Goal: Transaction & Acquisition: Purchase product/service

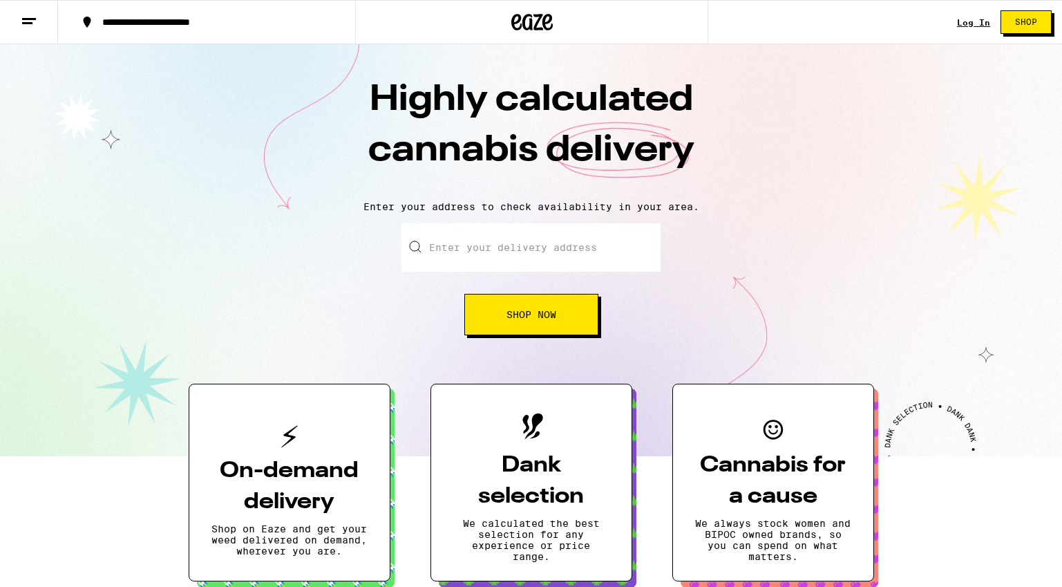
click at [517, 240] on input "Enter your delivery address" at bounding box center [530, 247] width 259 height 48
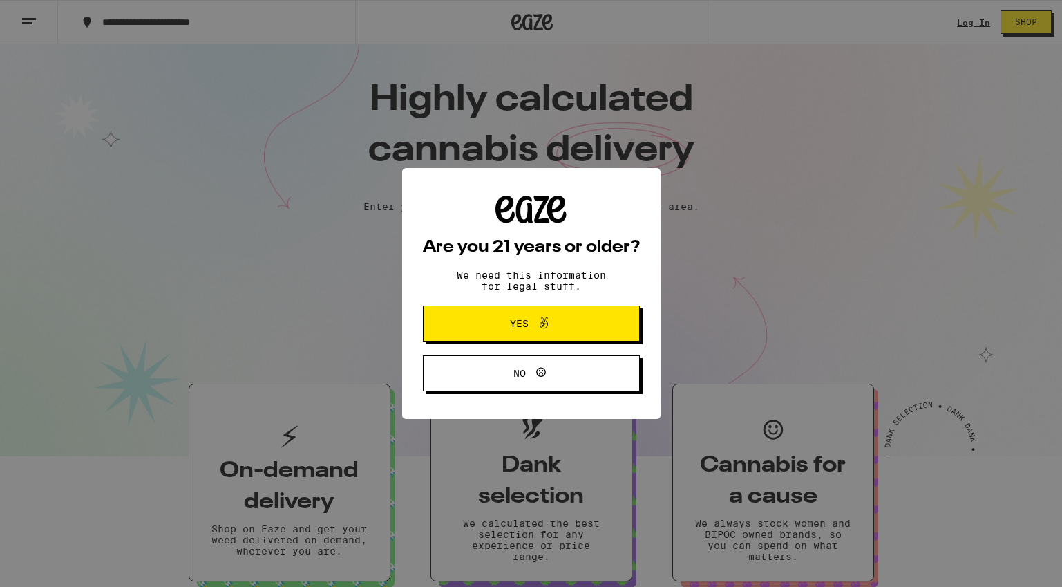
click at [542, 322] on icon at bounding box center [543, 322] width 17 height 17
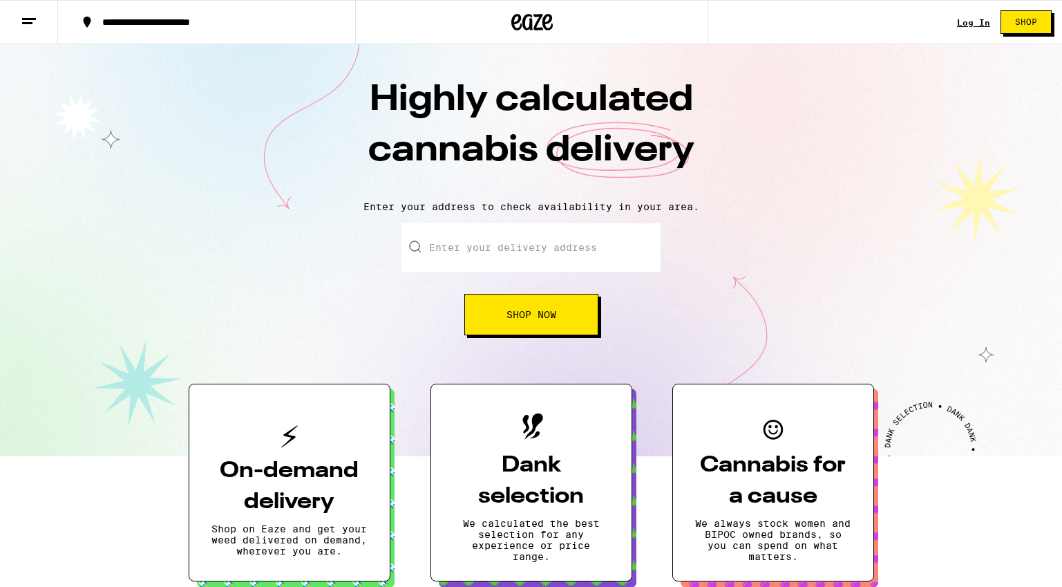
click at [520, 263] on input "Enter your delivery address" at bounding box center [530, 247] width 259 height 48
click at [520, 249] on input "Enter your delivery address" at bounding box center [530, 247] width 259 height 48
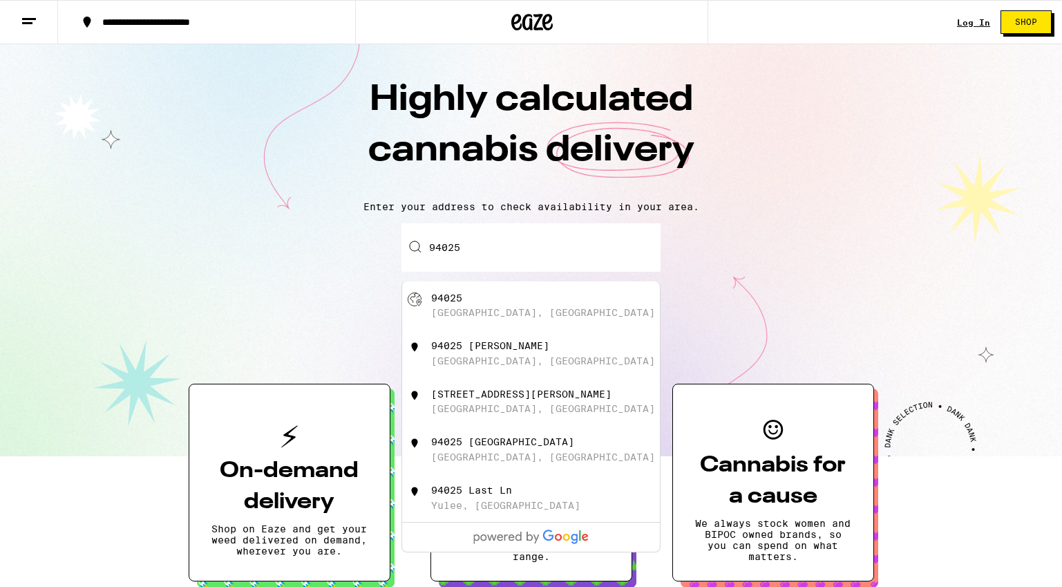
click at [544, 310] on div "[GEOGRAPHIC_DATA], [GEOGRAPHIC_DATA]" at bounding box center [543, 312] width 224 height 11
type input "[GEOGRAPHIC_DATA]"
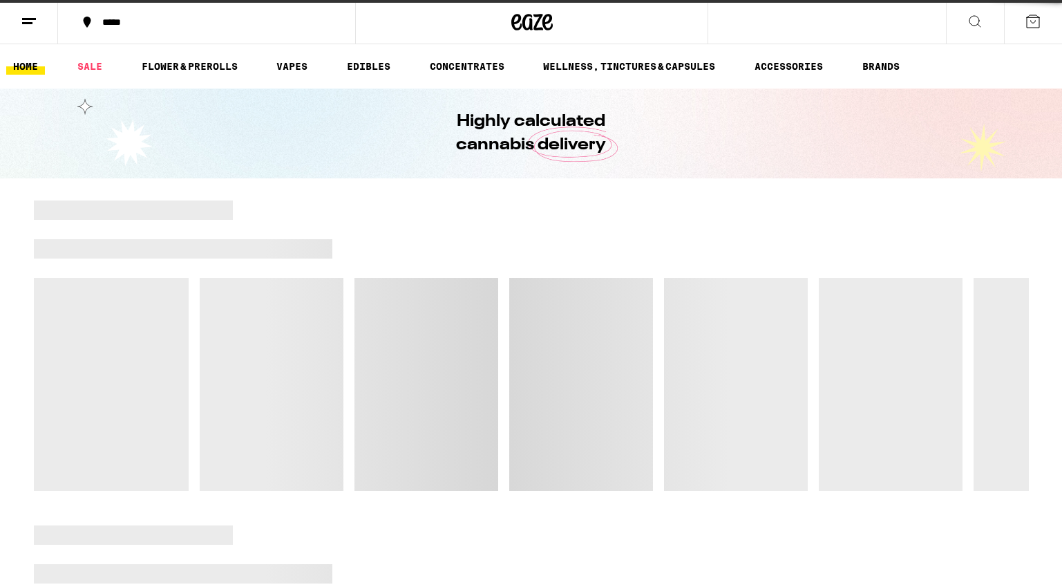
click at [544, 313] on div at bounding box center [531, 345] width 995 height 290
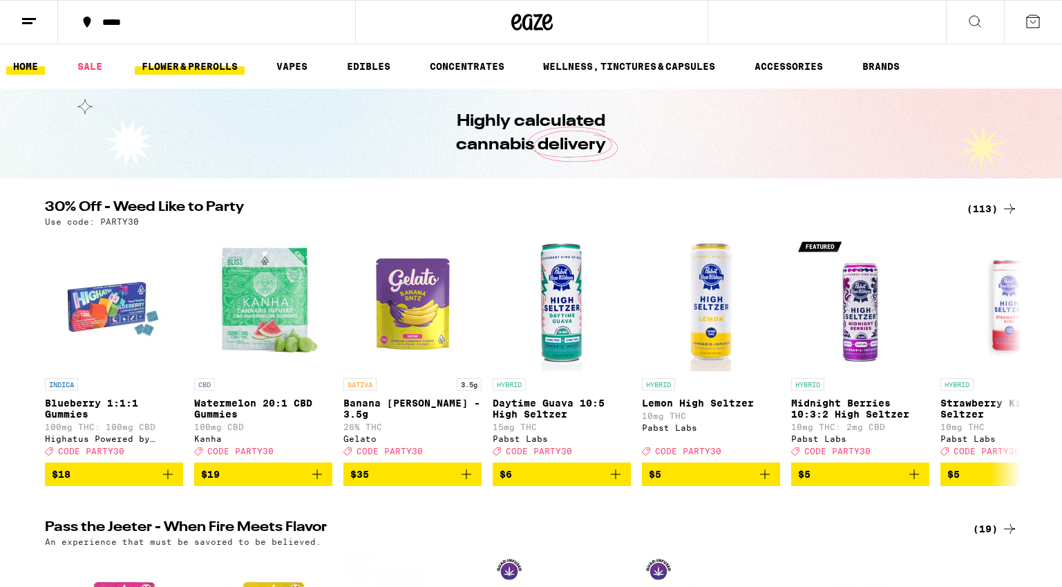
click at [219, 71] on link "FLOWER & PREROLLS" at bounding box center [190, 66] width 110 height 17
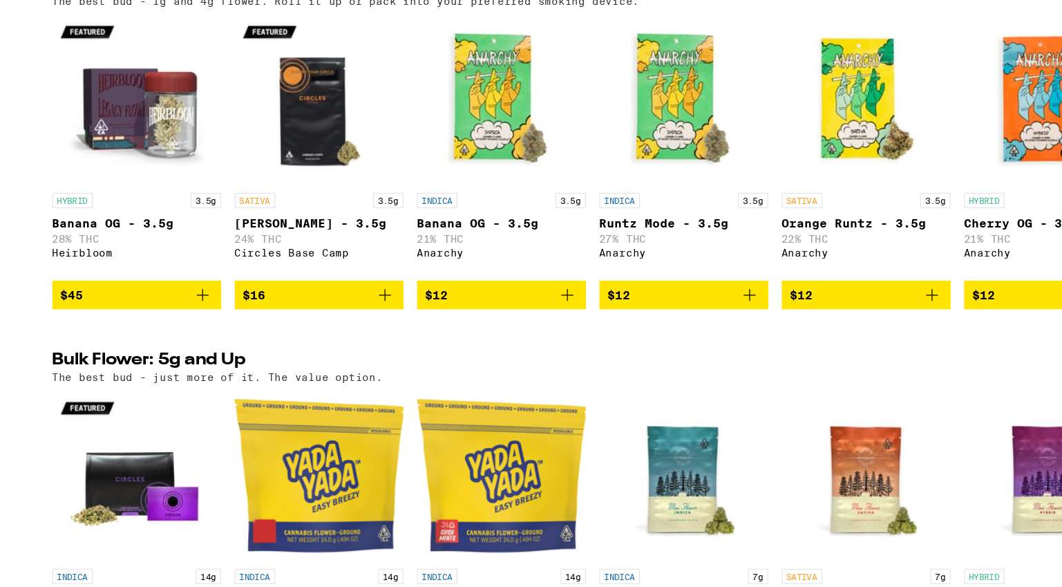
scroll to position [112, 0]
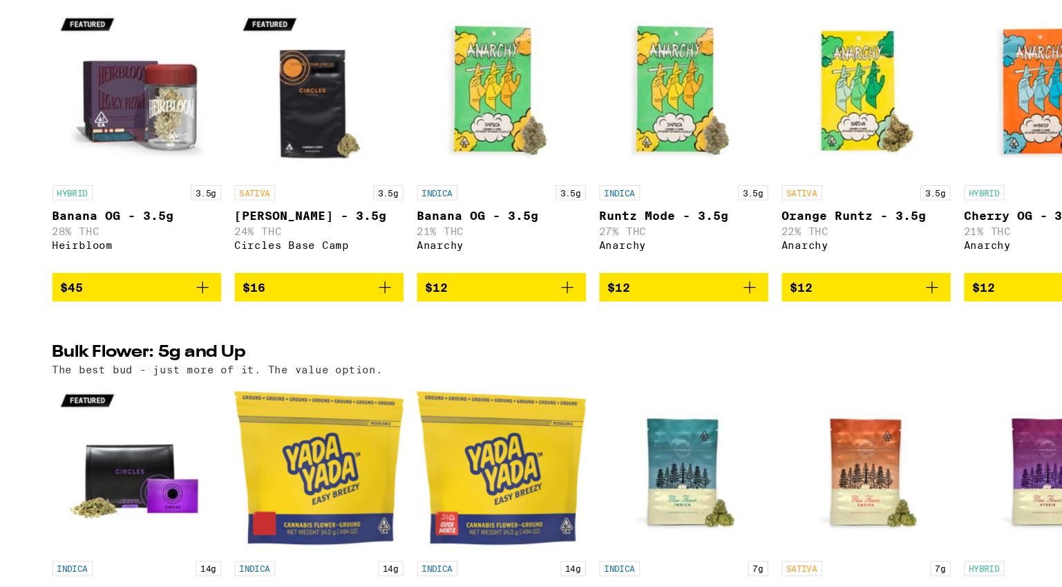
click at [316, 346] on icon "Add to bag" at bounding box center [317, 341] width 17 height 17
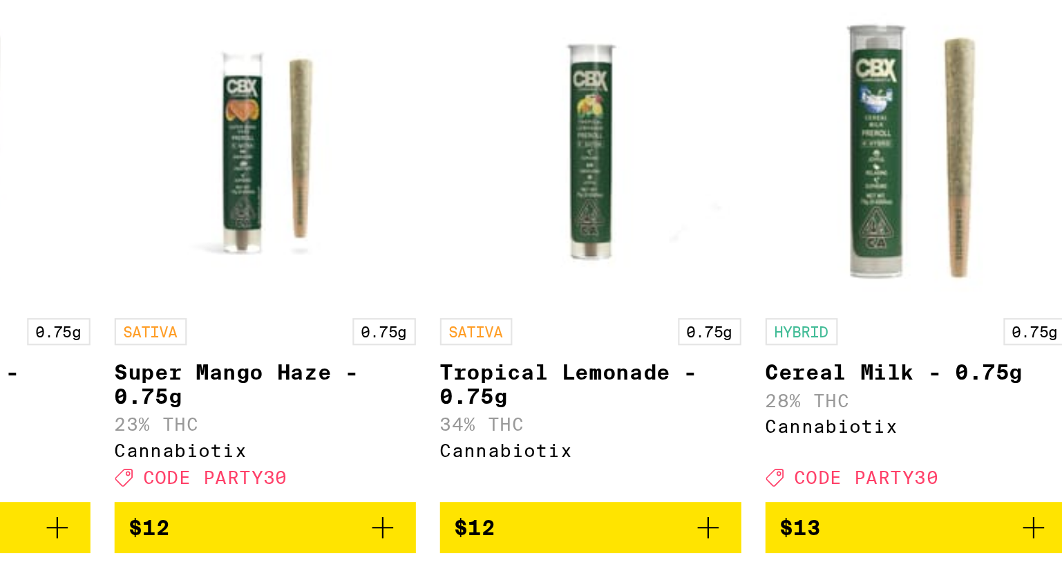
scroll to position [0, 2146]
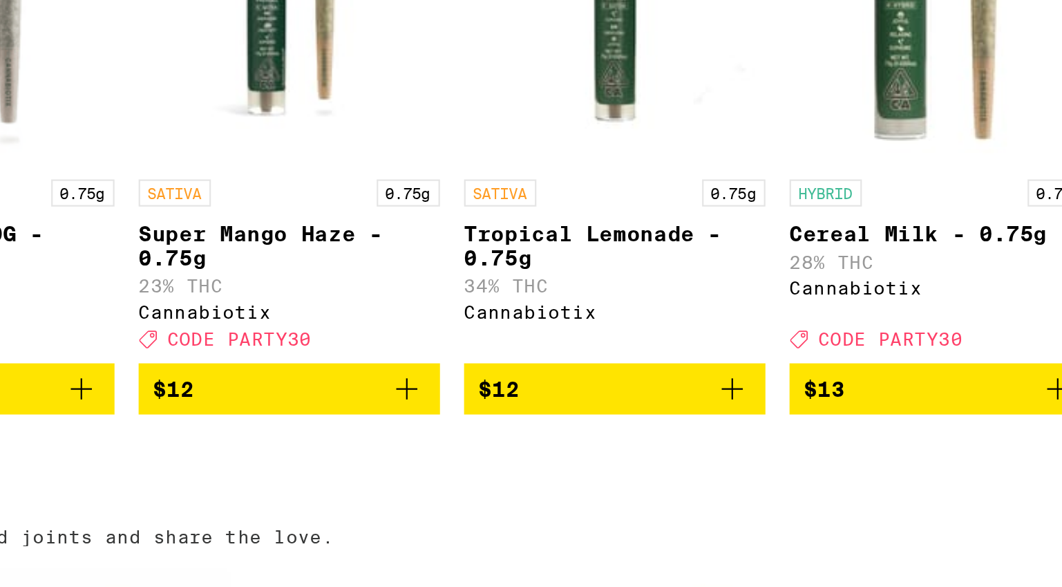
click at [410, 387] on icon "Add to bag" at bounding box center [409, 378] width 17 height 17
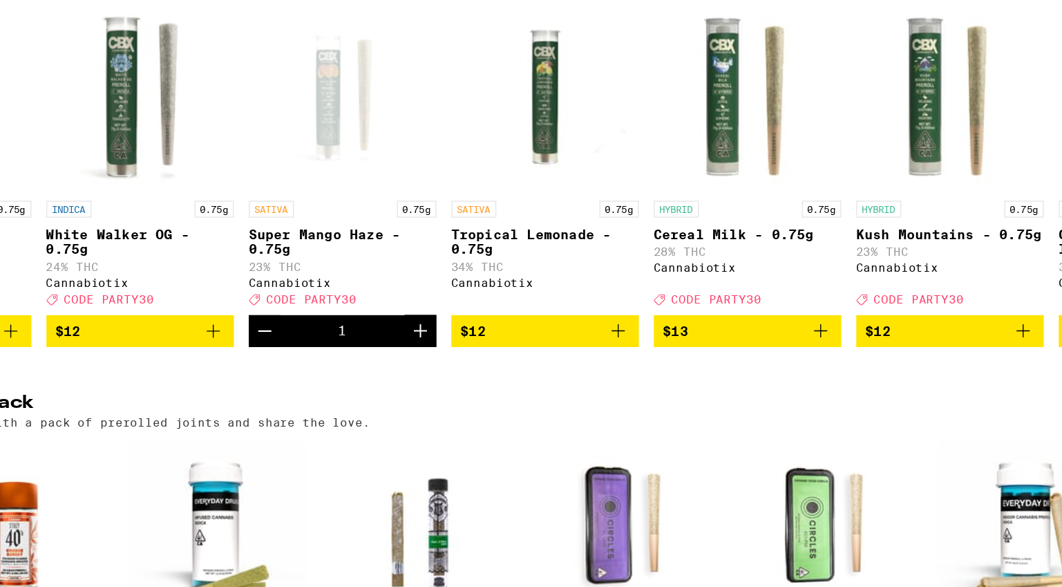
click at [412, 387] on icon "Increment" at bounding box center [413, 378] width 17 height 17
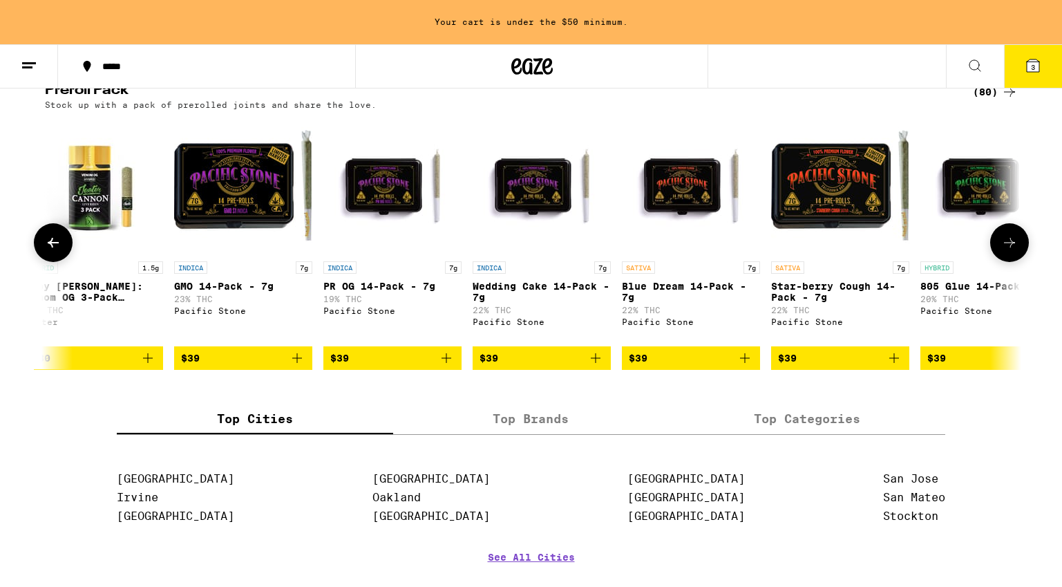
scroll to position [0, 6204]
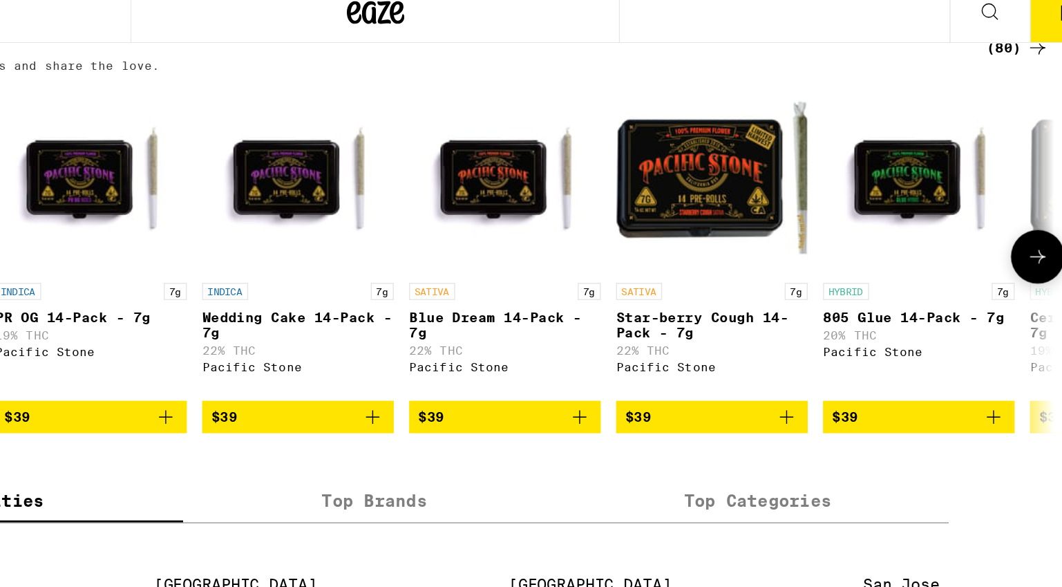
click at [681, 366] on icon "Add to bag" at bounding box center [679, 358] width 17 height 17
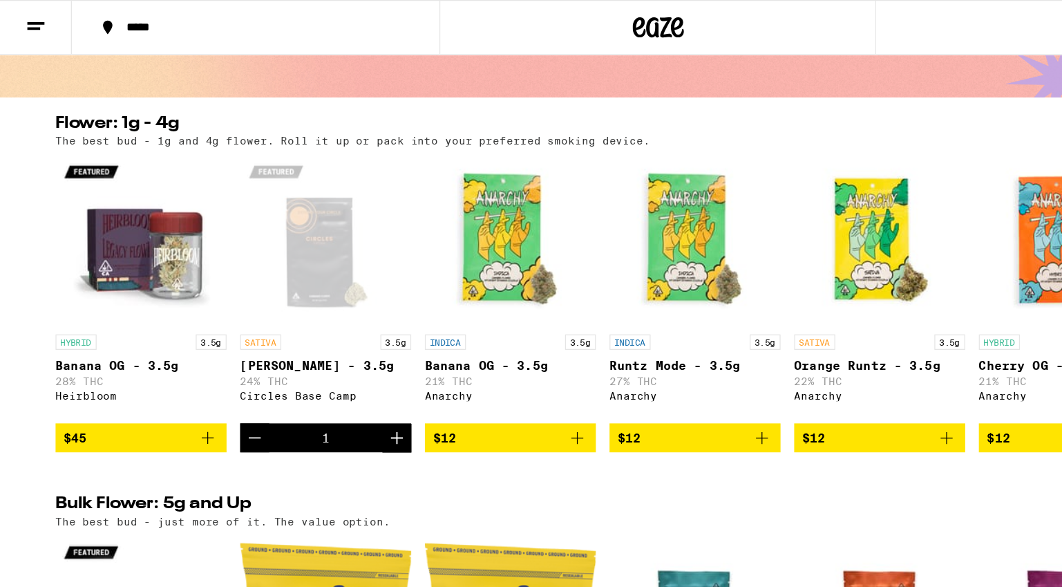
scroll to position [0, 0]
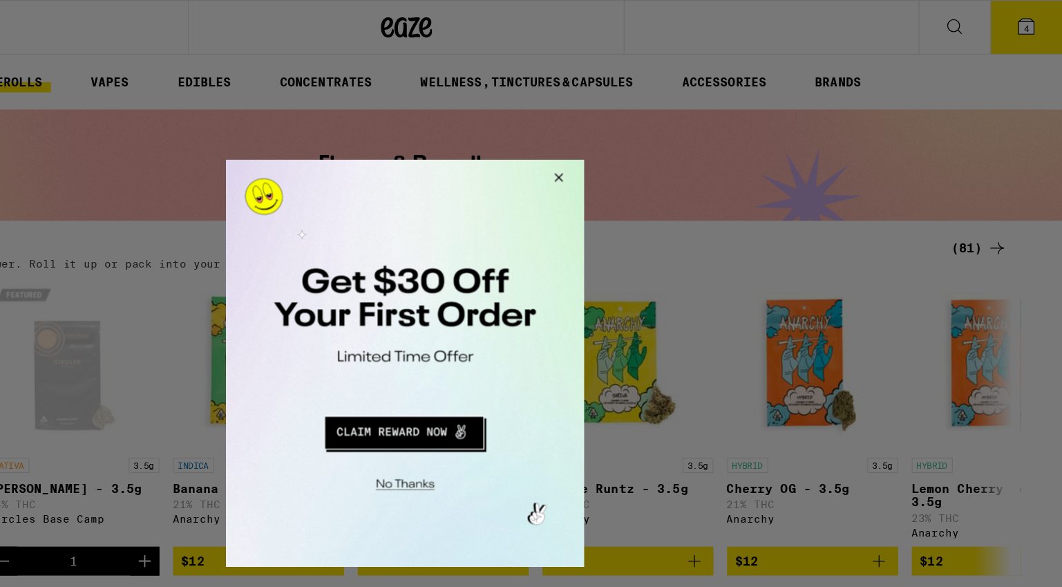
click at [1037, 23] on div at bounding box center [531, 293] width 1062 height 587
click at [394, 381] on button "Redirect to URL" at bounding box center [369, 377] width 240 height 33
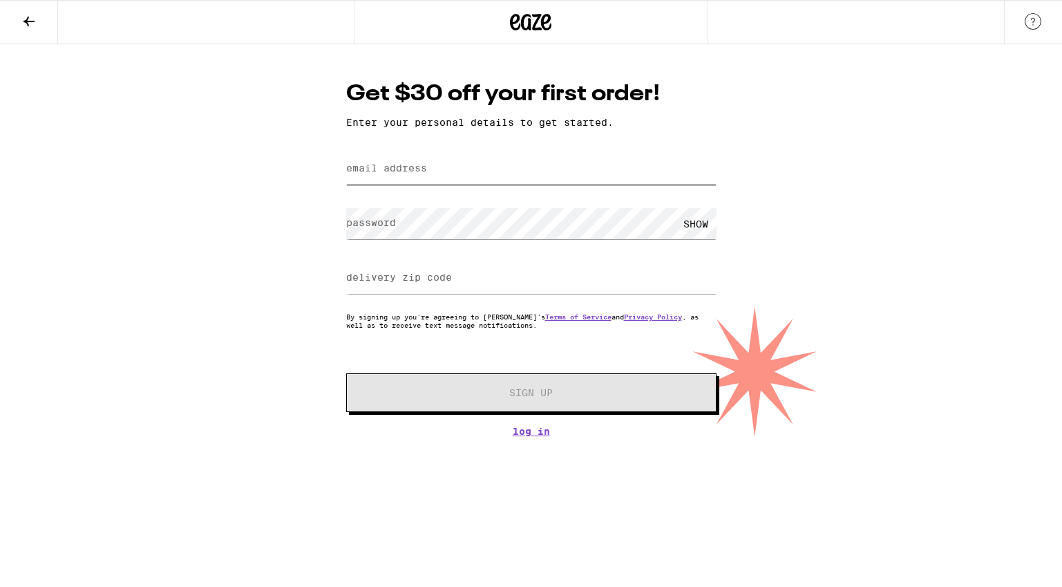
click at [448, 167] on input "email address" at bounding box center [531, 168] width 370 height 31
type input "[EMAIL_ADDRESS][DOMAIN_NAME]"
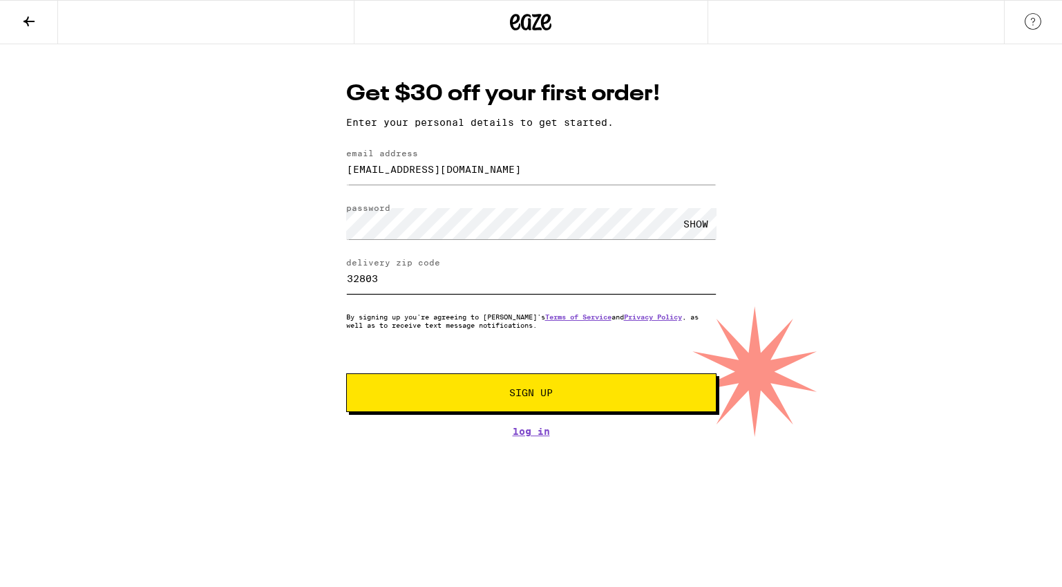
click at [462, 279] on input "32803" at bounding box center [531, 278] width 370 height 31
type input "94025"
click at [797, 277] on div "Get $30 off your first order! Enter your personal details to get started. email…" at bounding box center [531, 240] width 1062 height 392
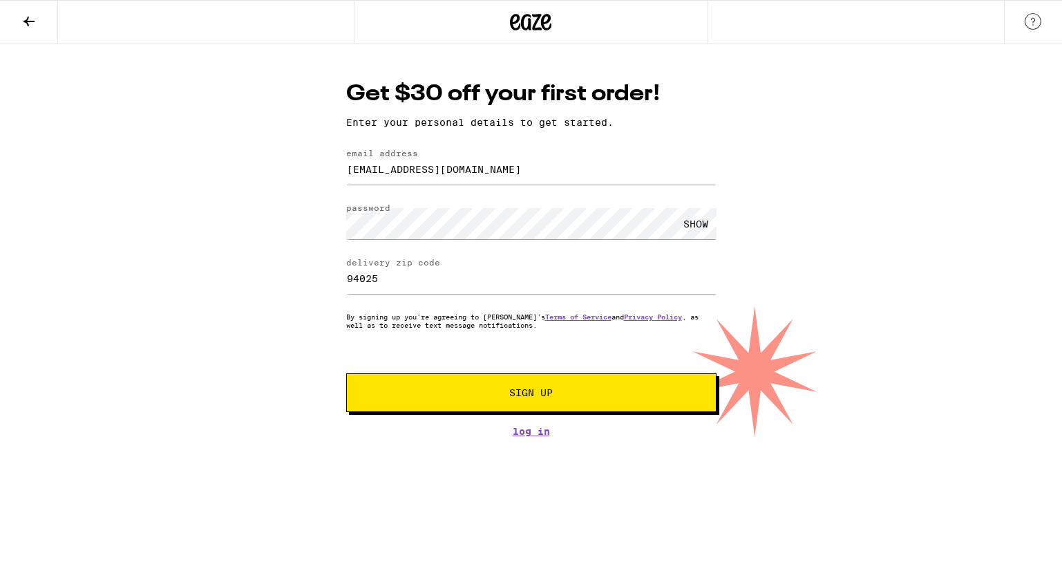
click at [557, 406] on button "Sign Up" at bounding box center [531, 392] width 370 height 39
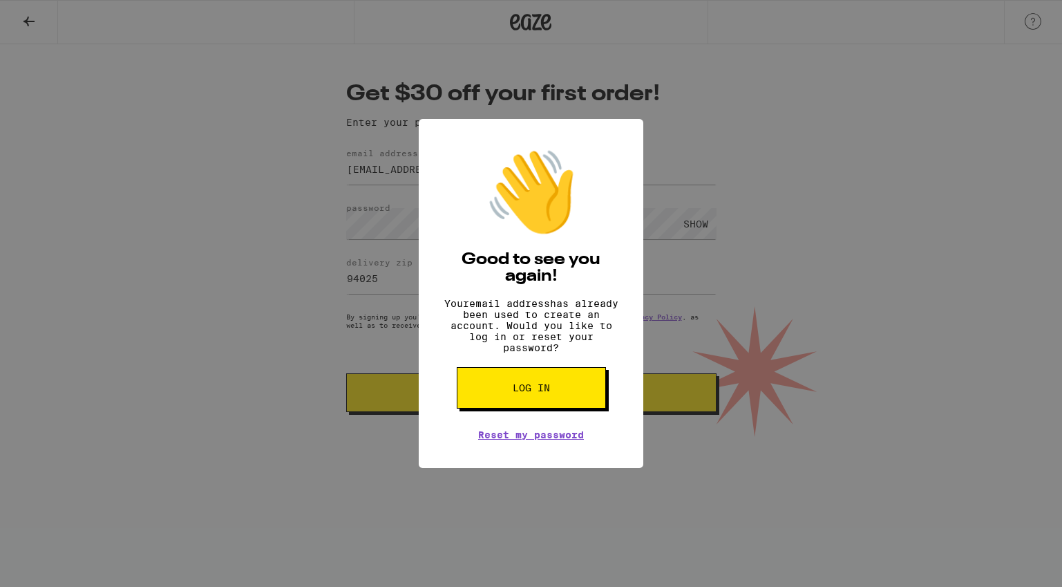
click at [555, 401] on button "Log in" at bounding box center [531, 387] width 149 height 41
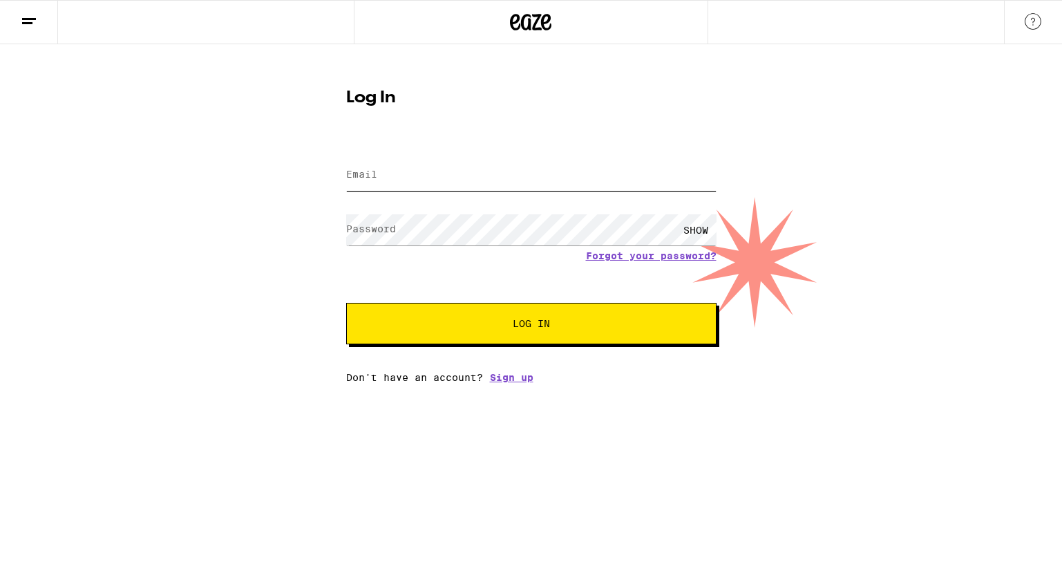
click at [464, 172] on input "Email" at bounding box center [531, 175] width 370 height 31
type input "gabriellimaguimaraes@gmail.com"
click at [346, 303] on button "Log In" at bounding box center [531, 323] width 370 height 41
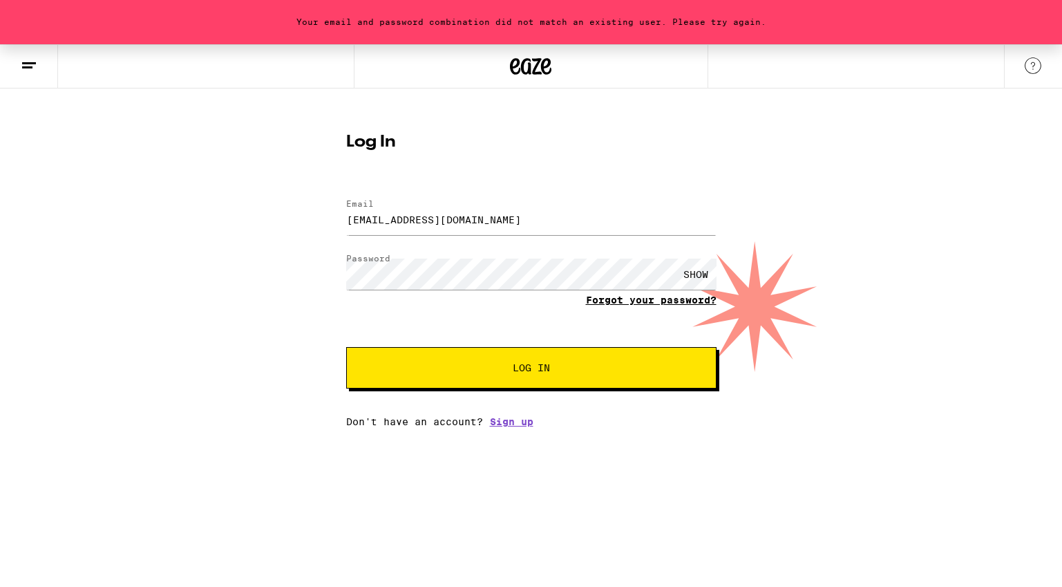
click at [637, 296] on link "Forgot your password?" at bounding box center [651, 299] width 131 height 11
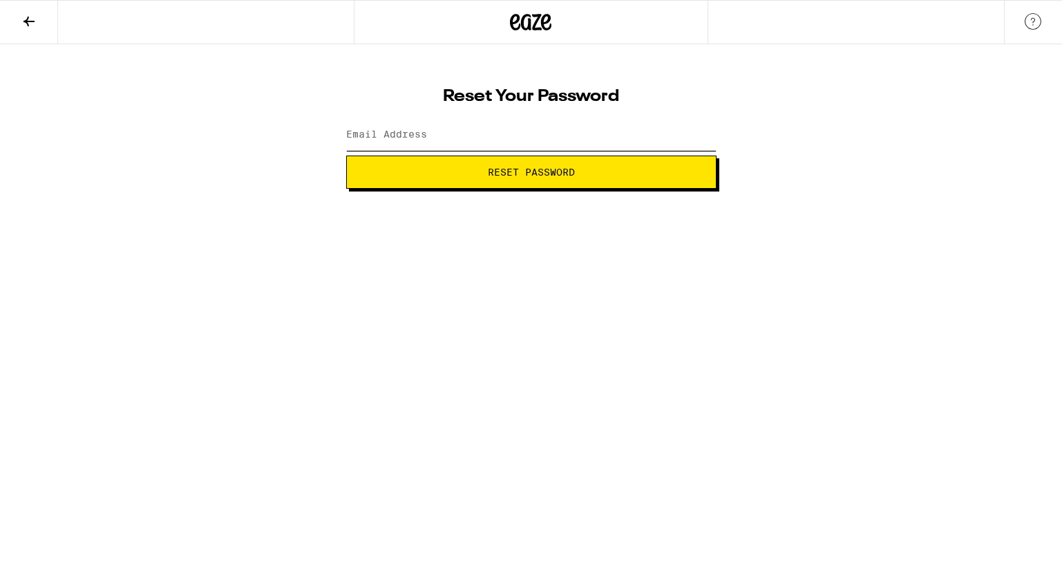
click at [435, 130] on input "Email Address" at bounding box center [531, 135] width 370 height 31
type input "gabriellimaguimaraes@gmail.com"
click at [462, 176] on span "Reset Password" at bounding box center [531, 172] width 347 height 10
